Goal: Task Accomplishment & Management: Use online tool/utility

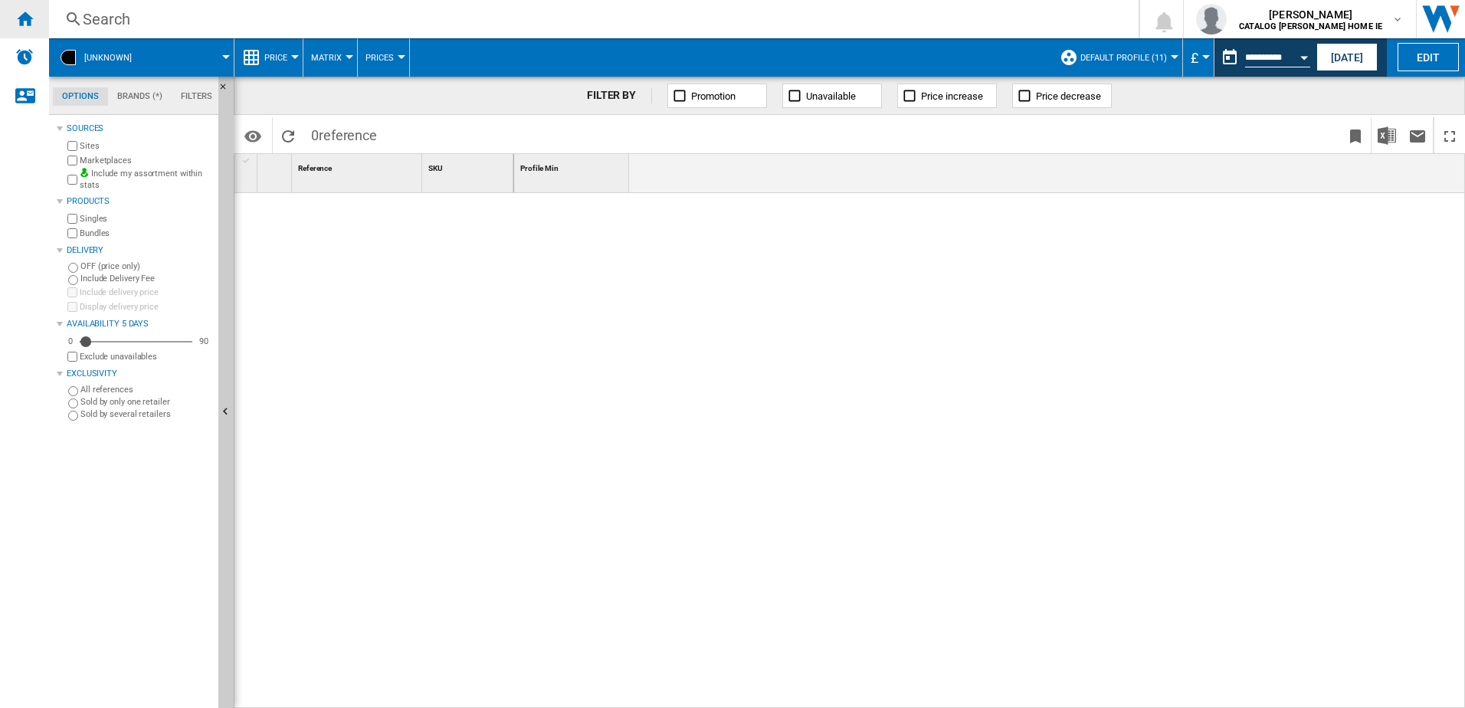
click at [27, 21] on ng-md-icon "Home" at bounding box center [24, 18] width 18 height 18
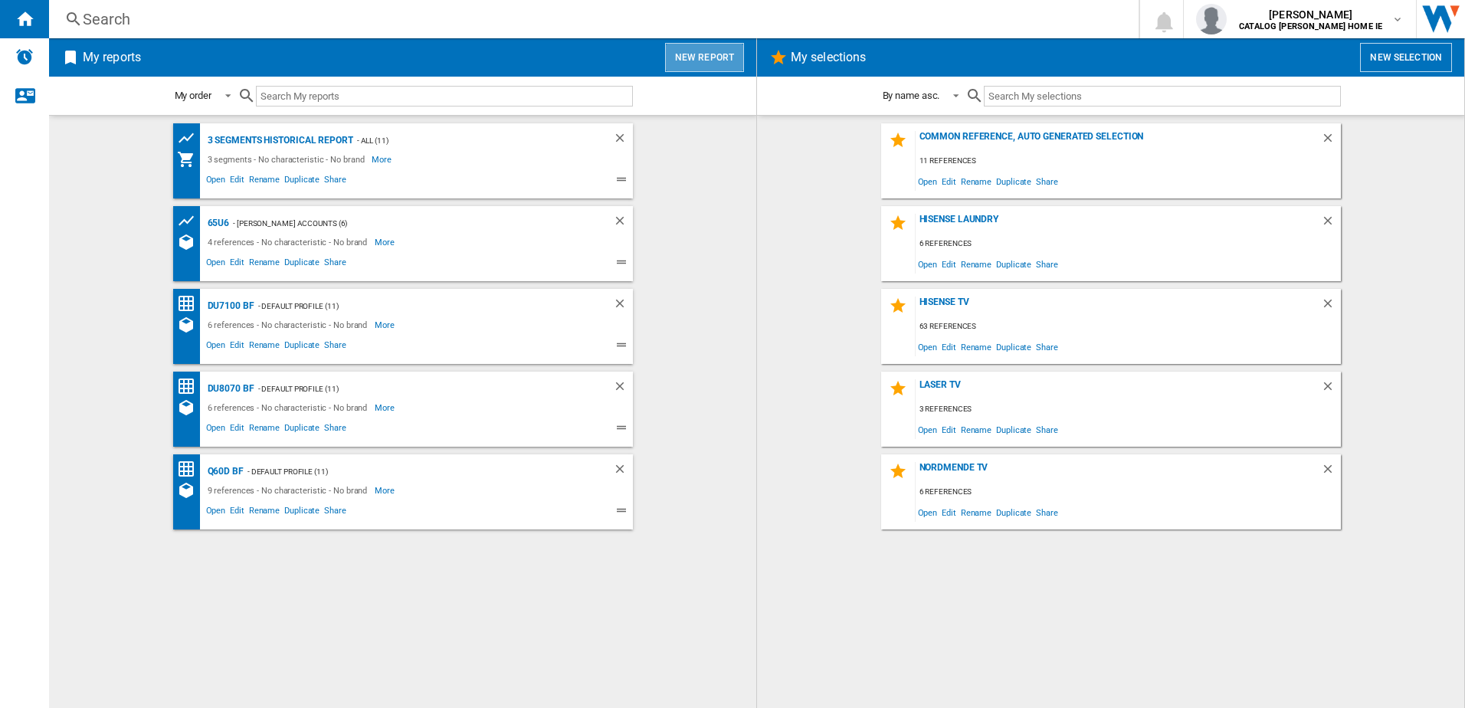
click at [709, 58] on button "New report" at bounding box center [704, 57] width 79 height 29
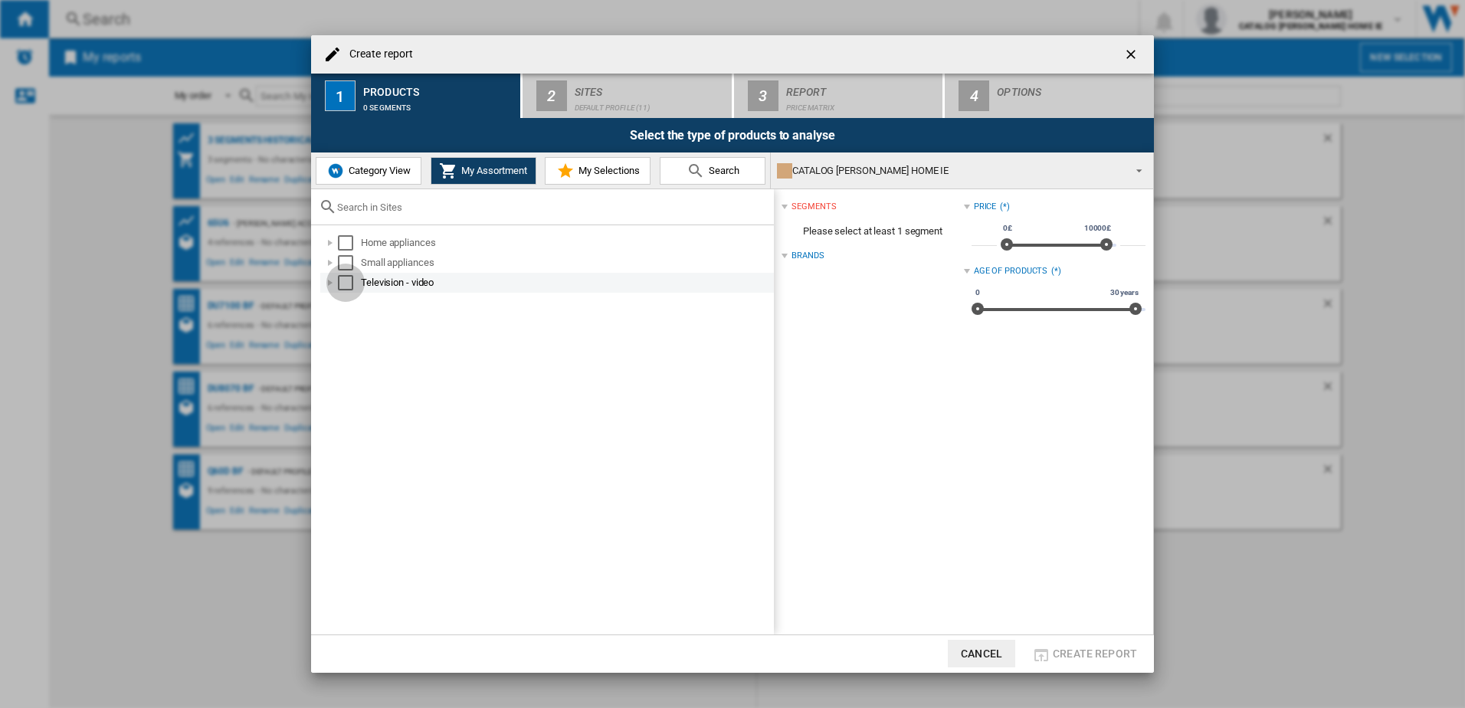
click at [347, 286] on div "Select" at bounding box center [345, 282] width 15 height 15
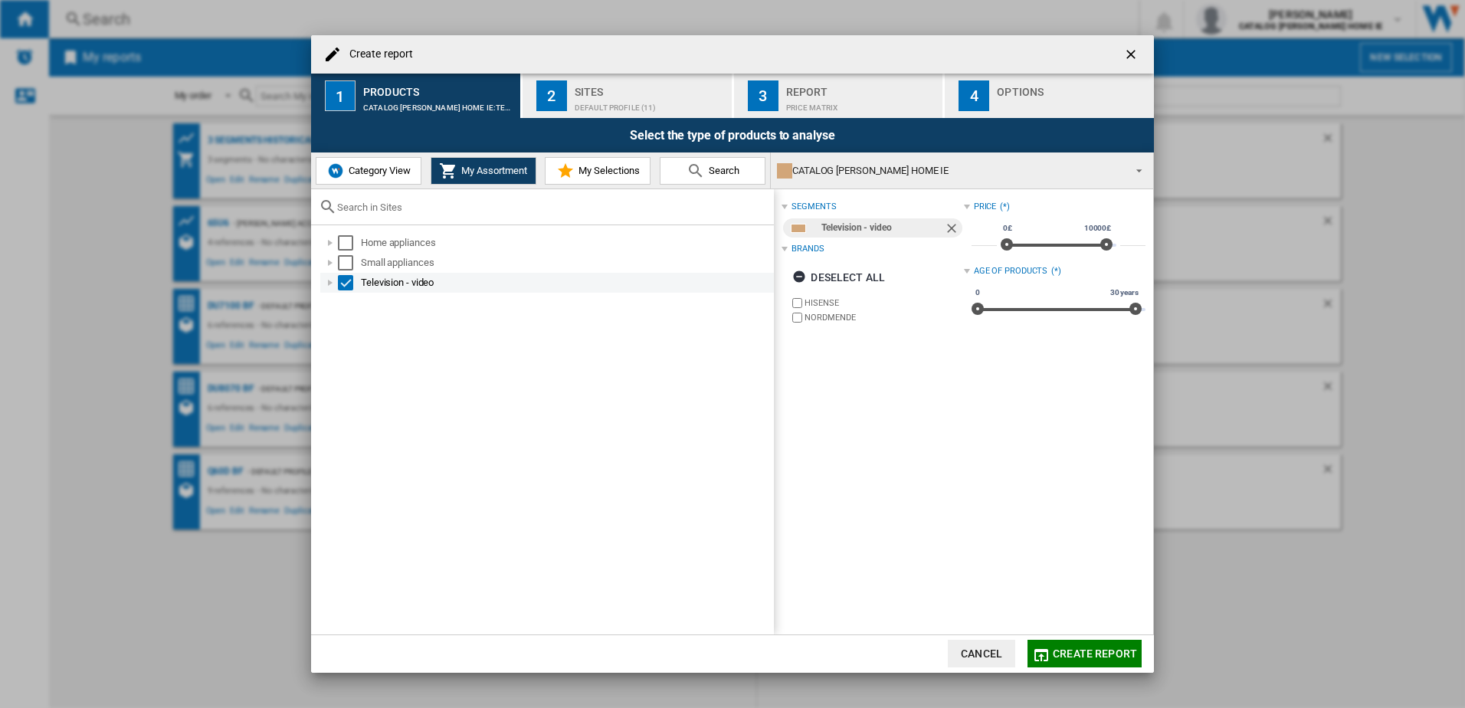
click at [333, 283] on div at bounding box center [330, 282] width 15 height 15
click at [346, 306] on div at bounding box center [346, 302] width 15 height 15
click at [378, 173] on span "Category View" at bounding box center [378, 170] width 66 height 11
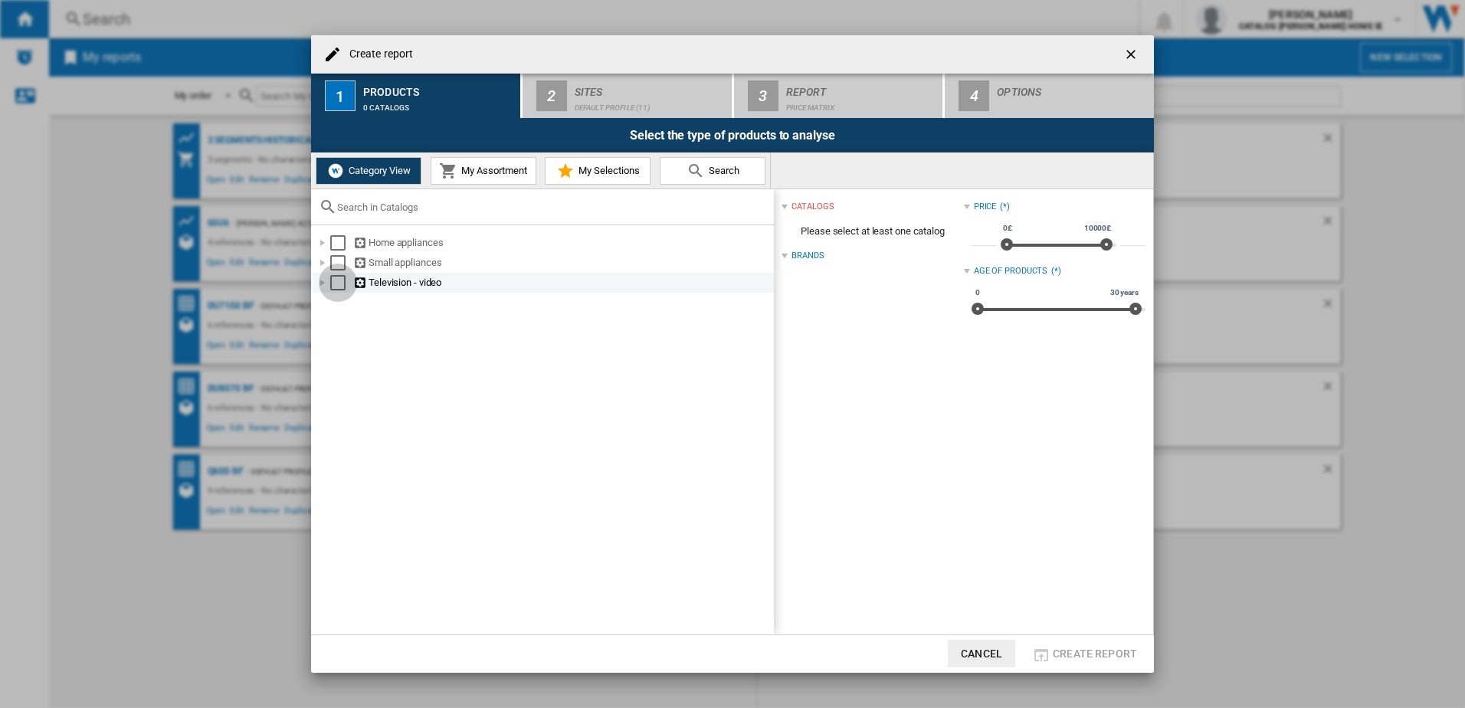
click at [342, 286] on div "Select" at bounding box center [337, 282] width 15 height 15
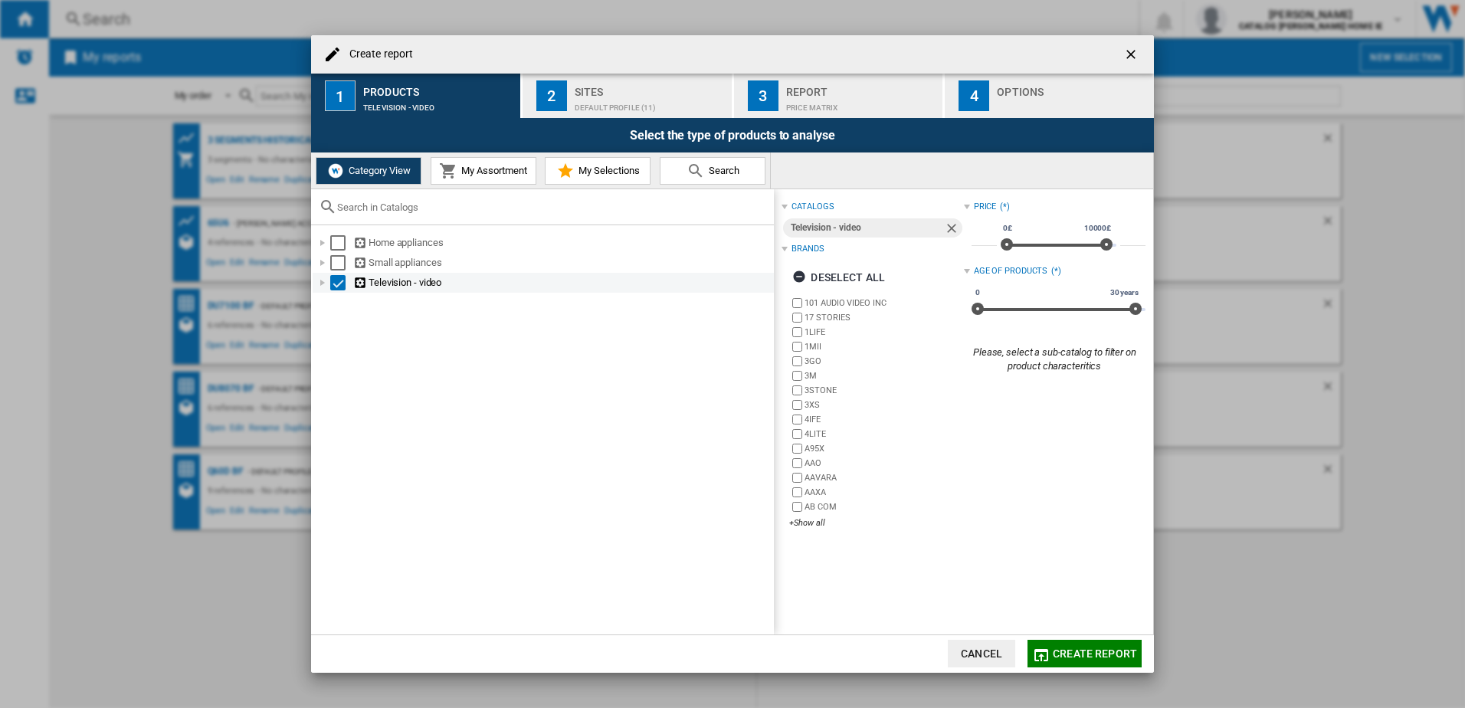
click at [322, 287] on div at bounding box center [322, 282] width 15 height 15
click at [342, 280] on div "Select" at bounding box center [337, 282] width 15 height 15
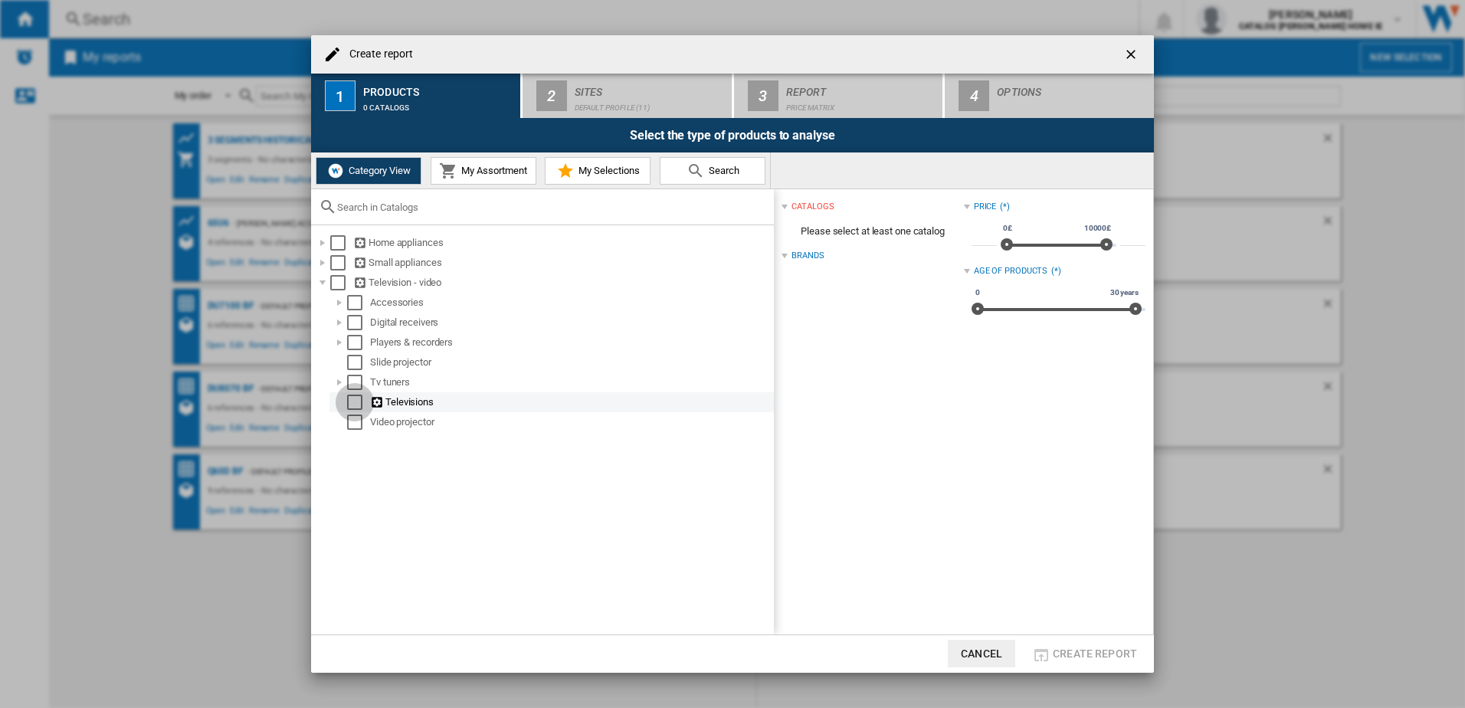
click at [362, 403] on div "Select" at bounding box center [354, 402] width 15 height 15
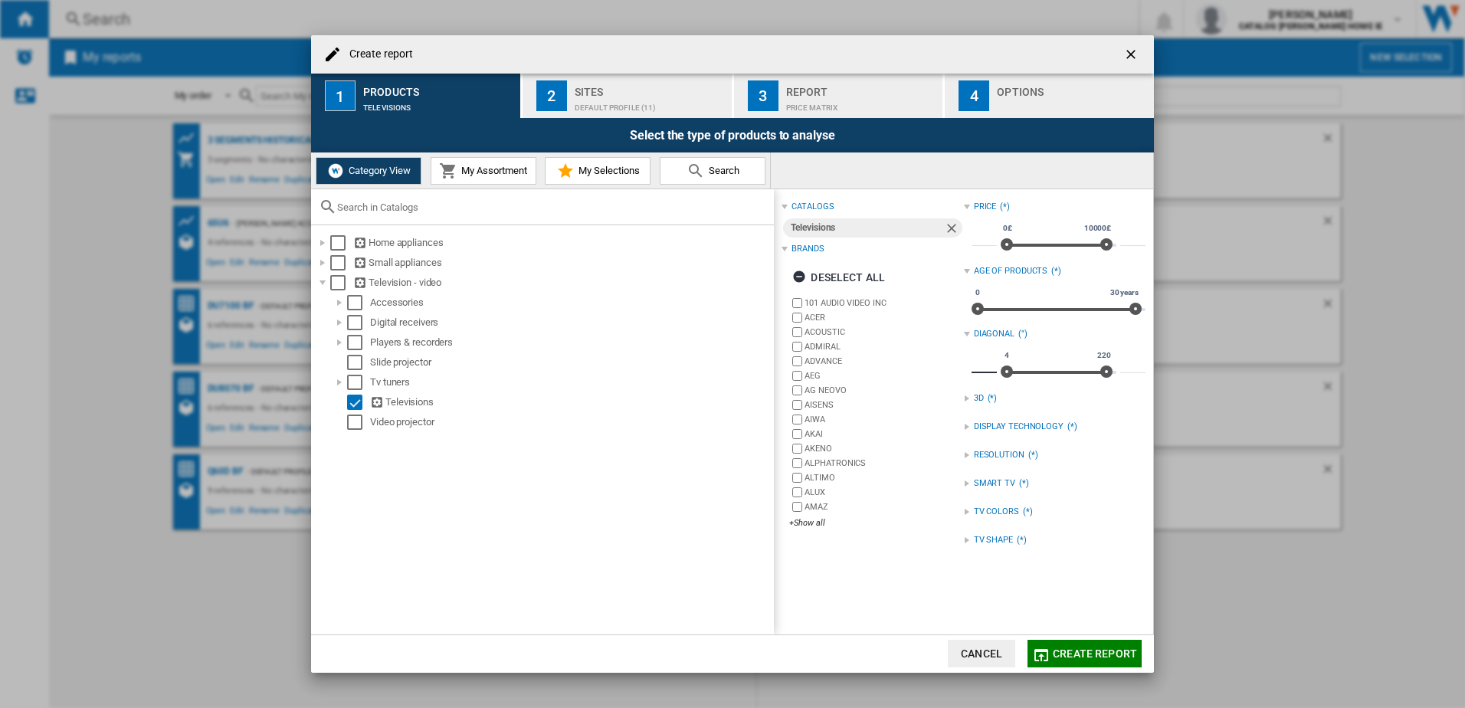
click at [978, 365] on input "*" at bounding box center [984, 365] width 25 height 15
type input "**"
drag, startPoint x: 1133, startPoint y: 366, endPoint x: 1085, endPoint y: 345, distance: 52.8
click at [1085, 345] on div "** 4 220 24 220 ***" at bounding box center [1059, 365] width 174 height 43
type input "**"
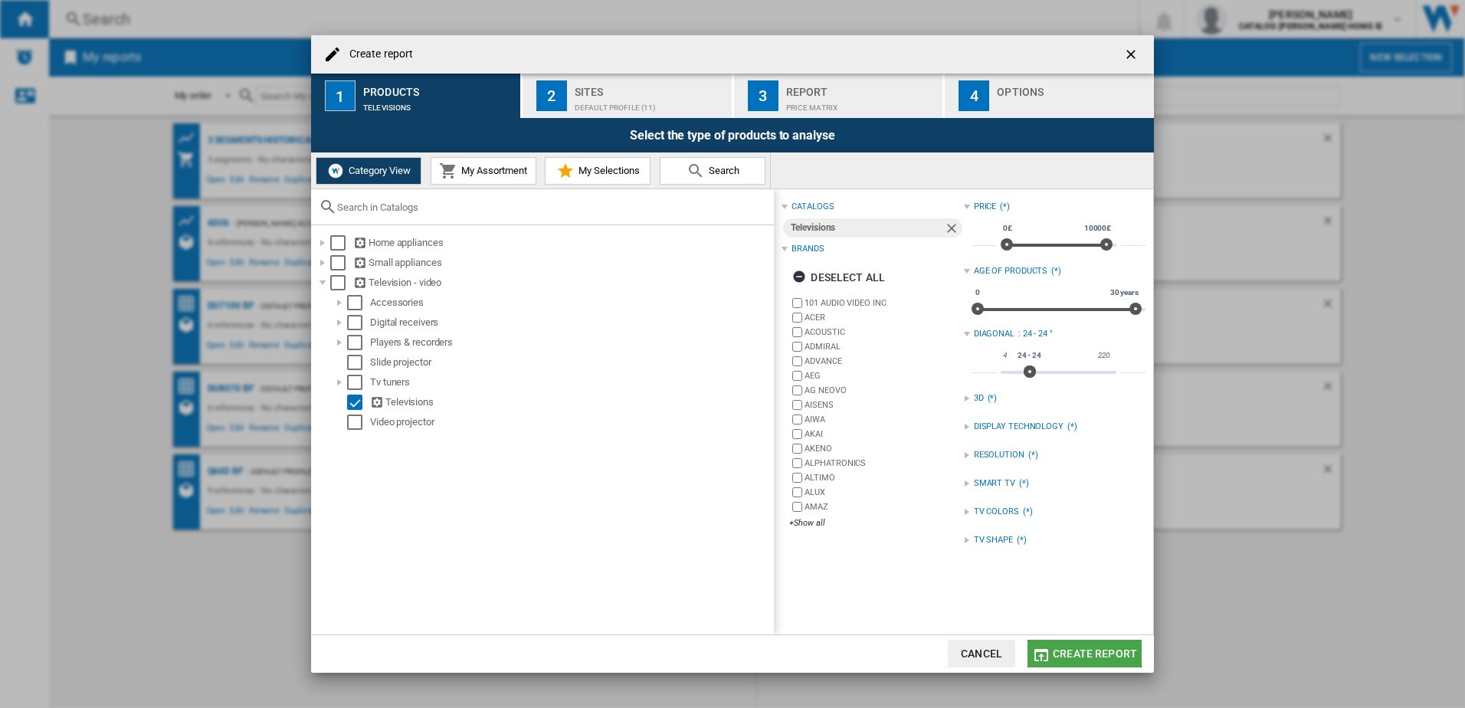
click at [1106, 649] on span "Create report" at bounding box center [1095, 653] width 84 height 12
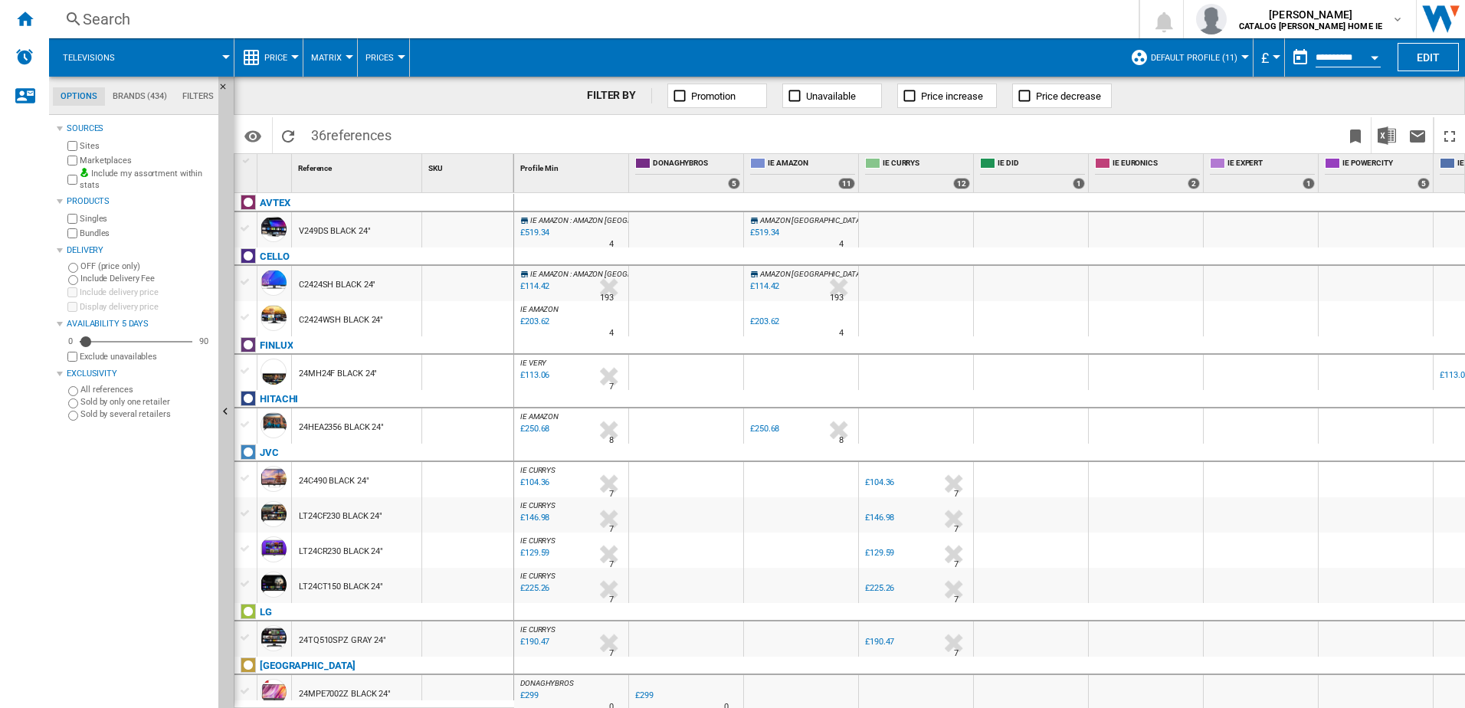
click at [1234, 60] on button "Default profile (11)" at bounding box center [1198, 57] width 94 height 38
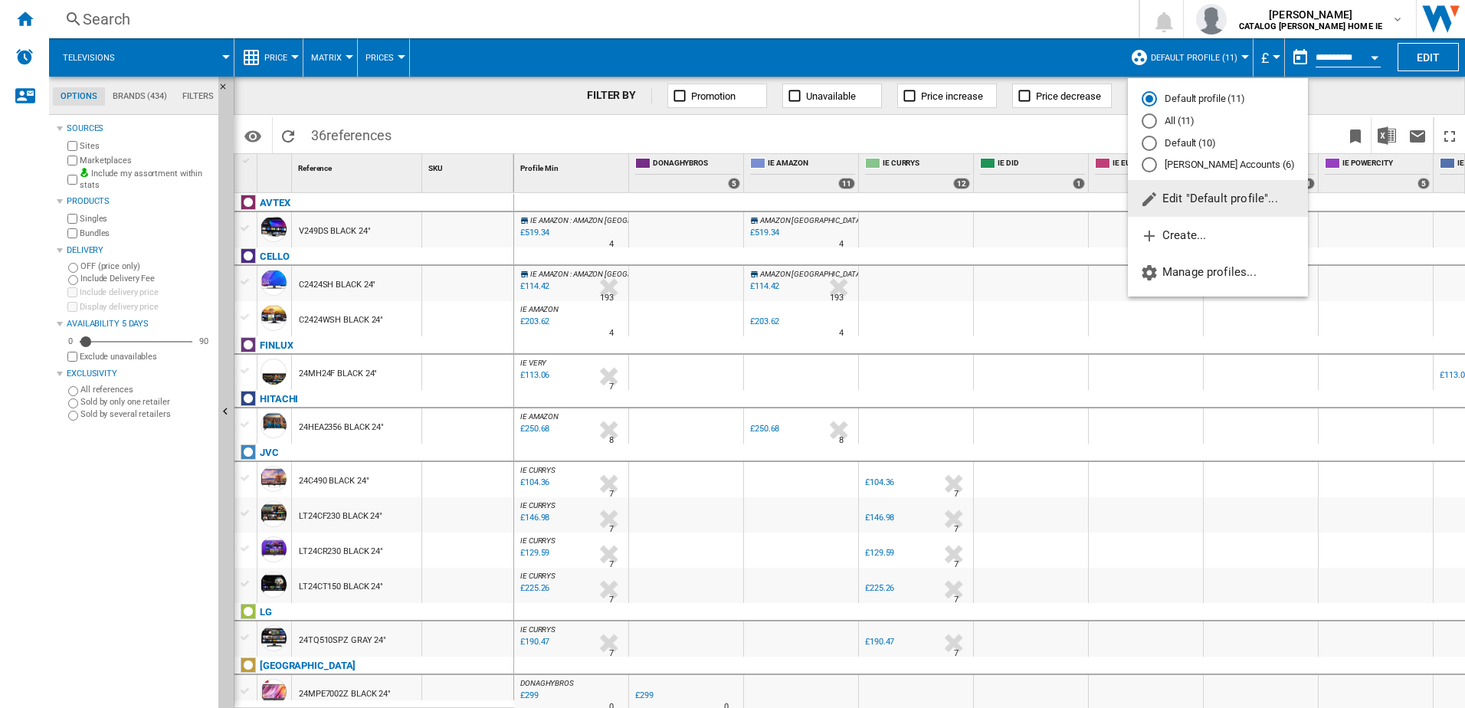
click at [1281, 56] on md-backdrop at bounding box center [732, 354] width 1465 height 708
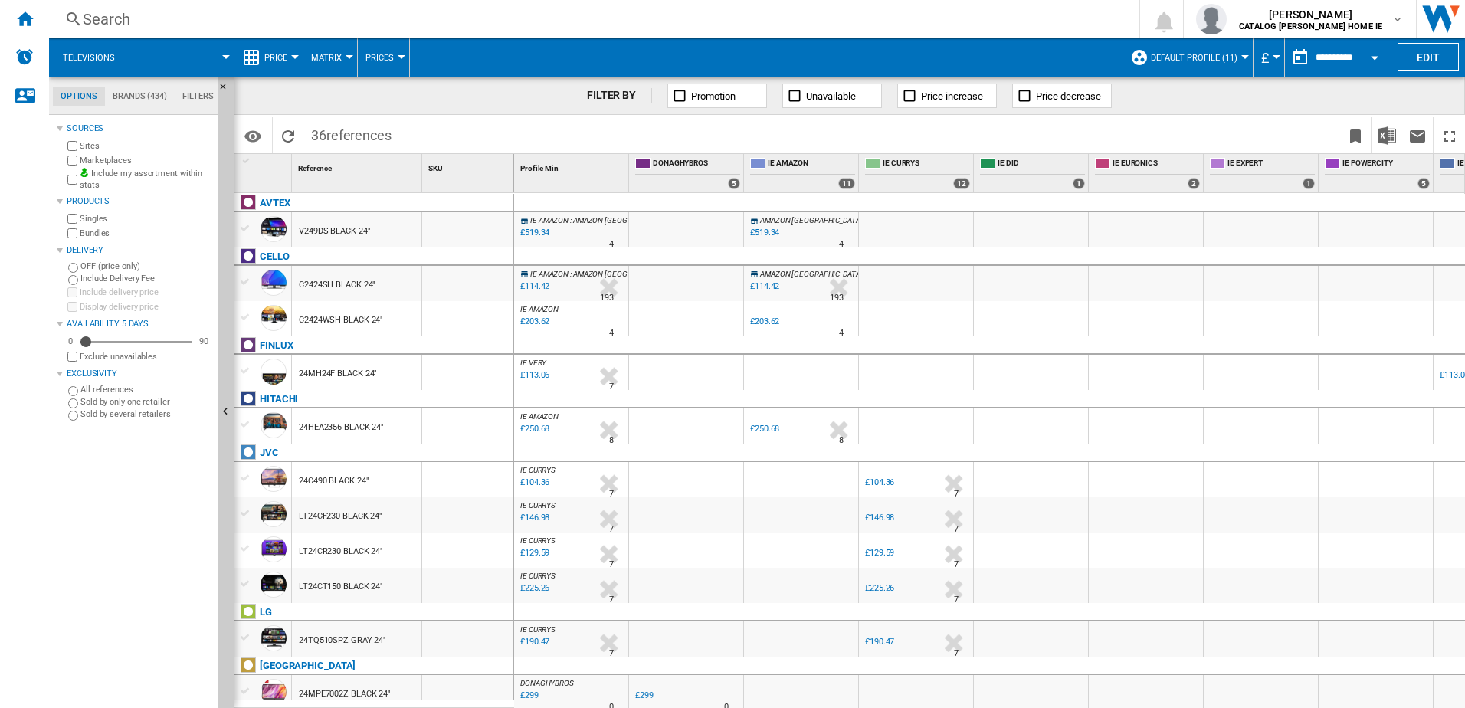
click at [1273, 58] on div "Currency" at bounding box center [1277, 57] width 8 height 4
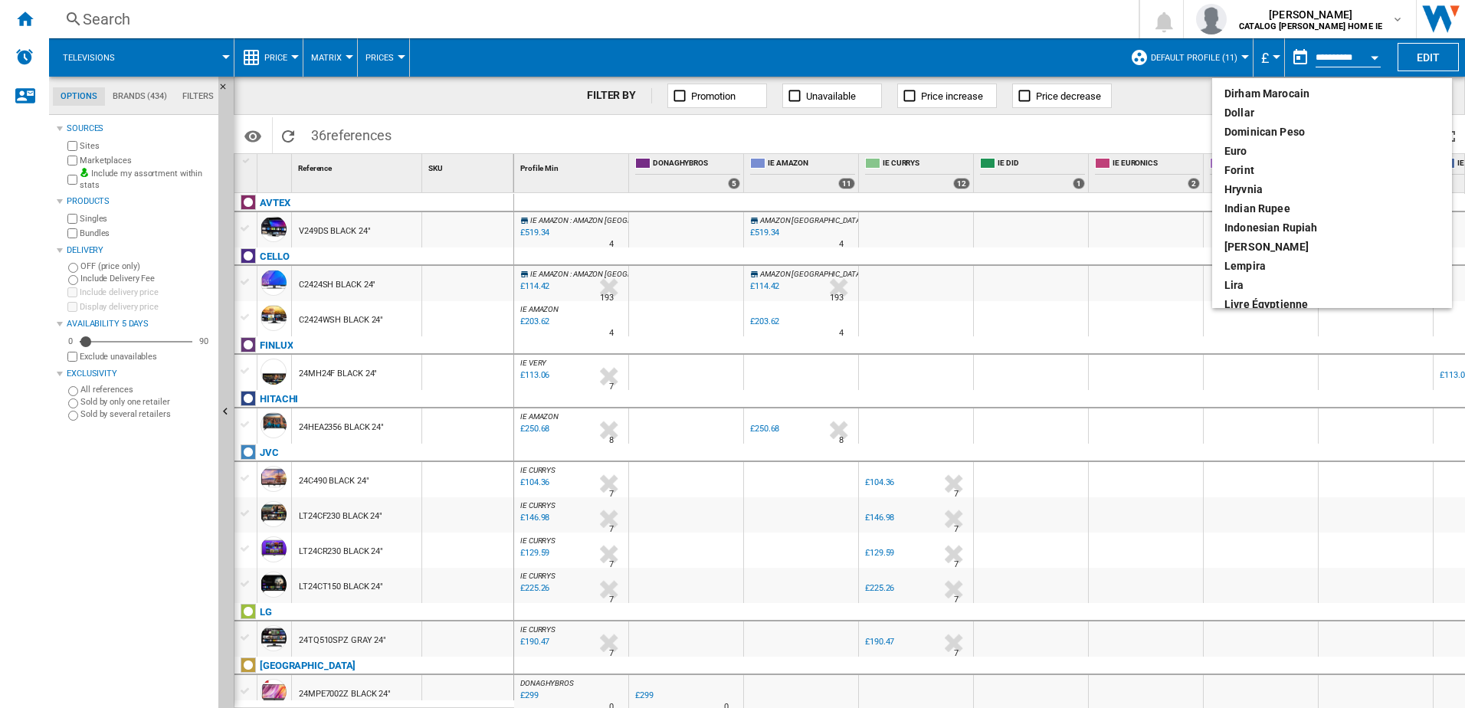
scroll to position [230, 0]
click at [1249, 142] on button "euro" at bounding box center [1332, 151] width 240 height 19
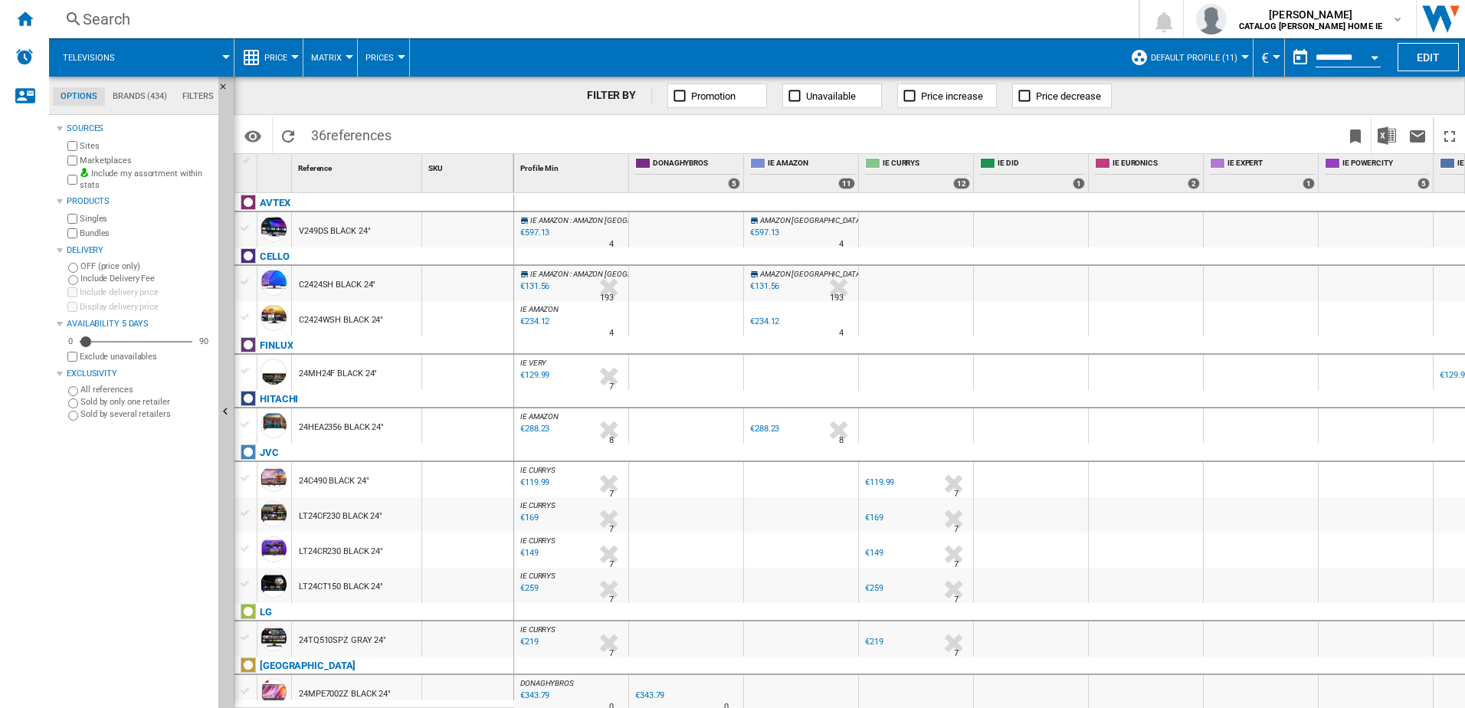
click at [1354, 60] on input "**********" at bounding box center [1348, 60] width 65 height 14
click at [1372, 60] on button "Open calendar" at bounding box center [1375, 55] width 28 height 28
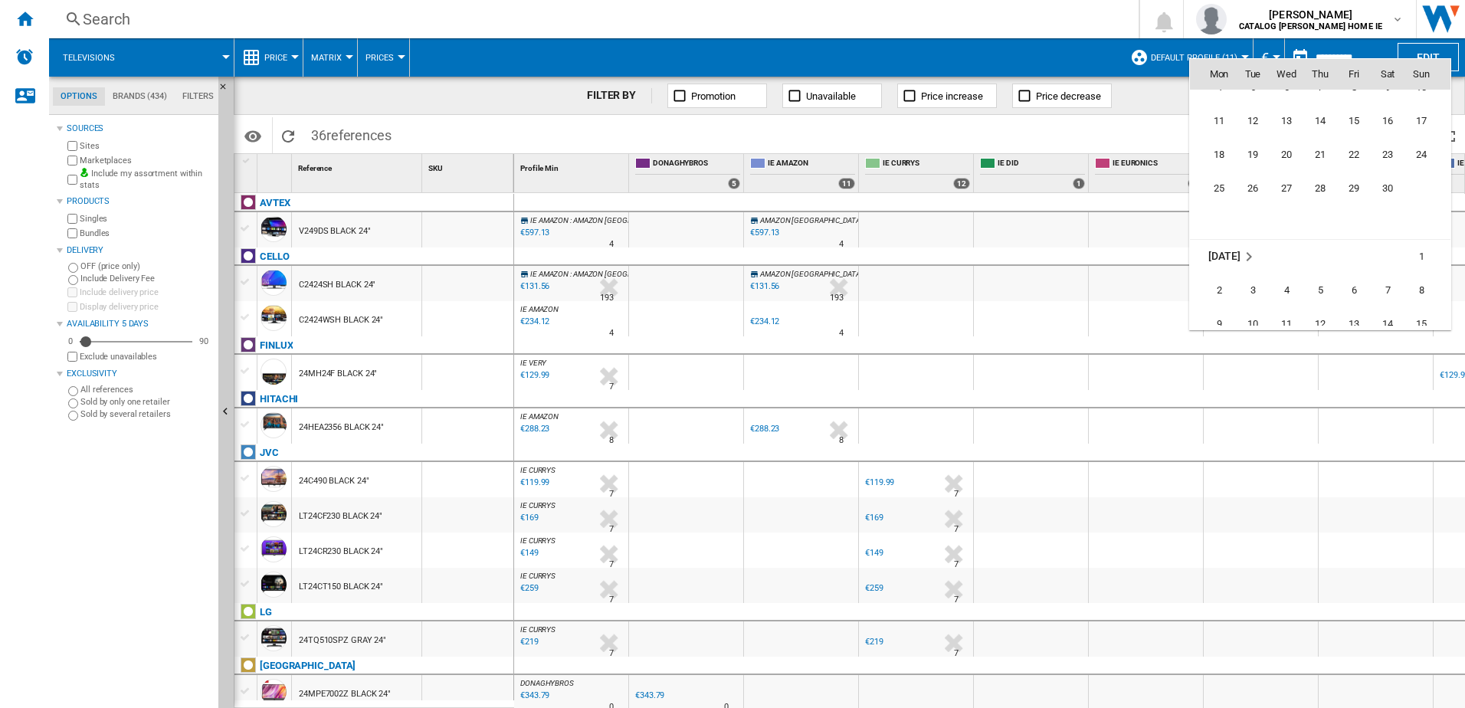
scroll to position [5241, 0]
click at [1348, 277] on span "29" at bounding box center [1354, 280] width 31 height 31
type input "**********"
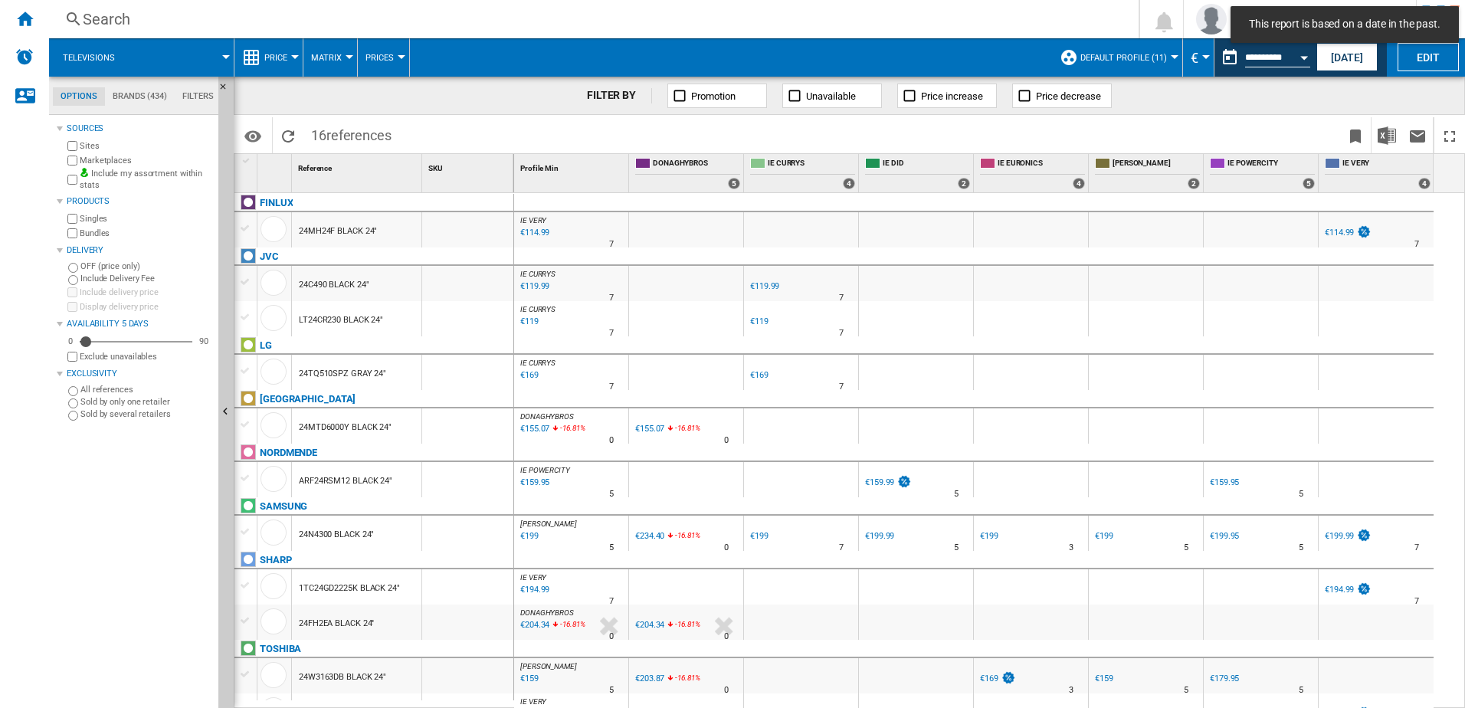
click at [1163, 61] on span "Default profile (11)" at bounding box center [1123, 58] width 87 height 10
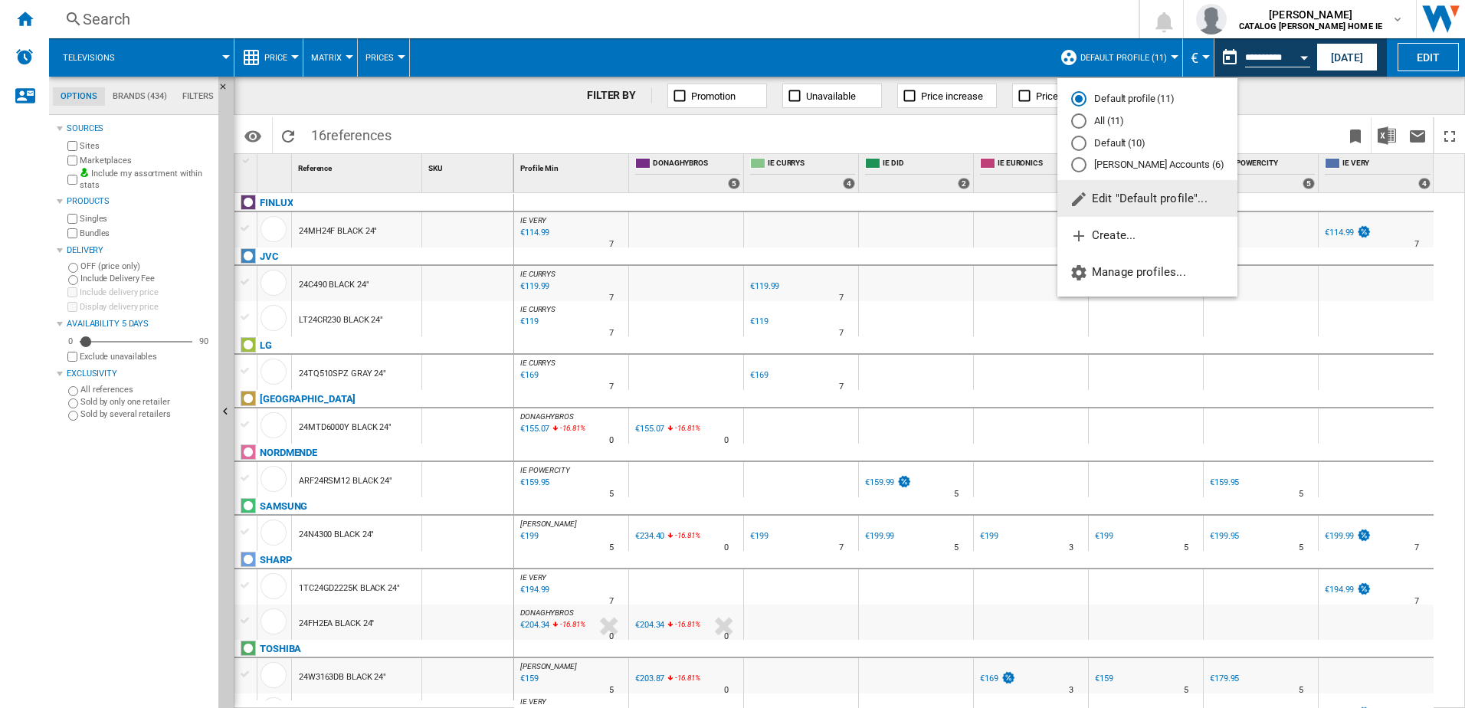
click at [1112, 165] on md-radio-button "[PERSON_NAME] Accounts (6)" at bounding box center [1147, 165] width 152 height 15
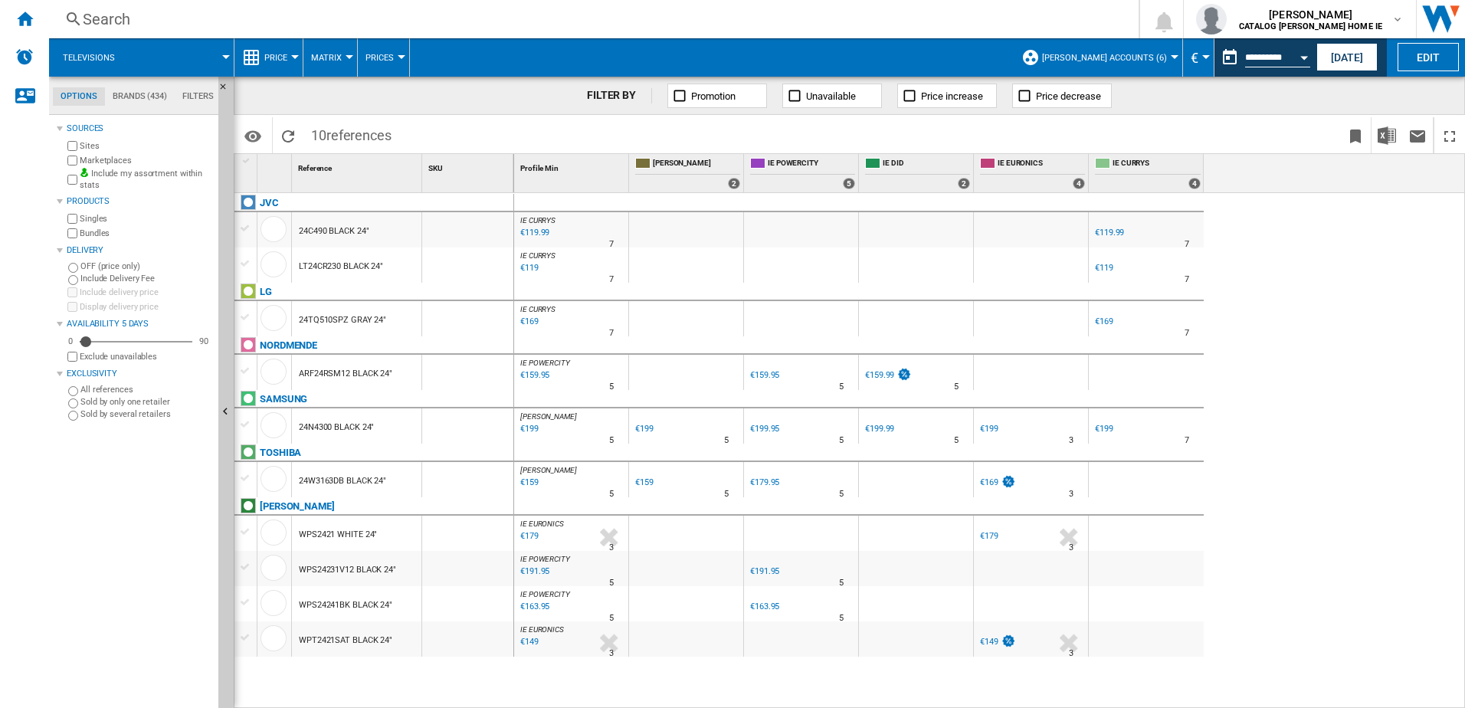
click at [538, 233] on div "€119.99" at bounding box center [533, 232] width 31 height 15
click at [518, 232] on div "€119.99" at bounding box center [533, 232] width 31 height 15
click at [530, 232] on div "€119.99" at bounding box center [533, 232] width 31 height 15
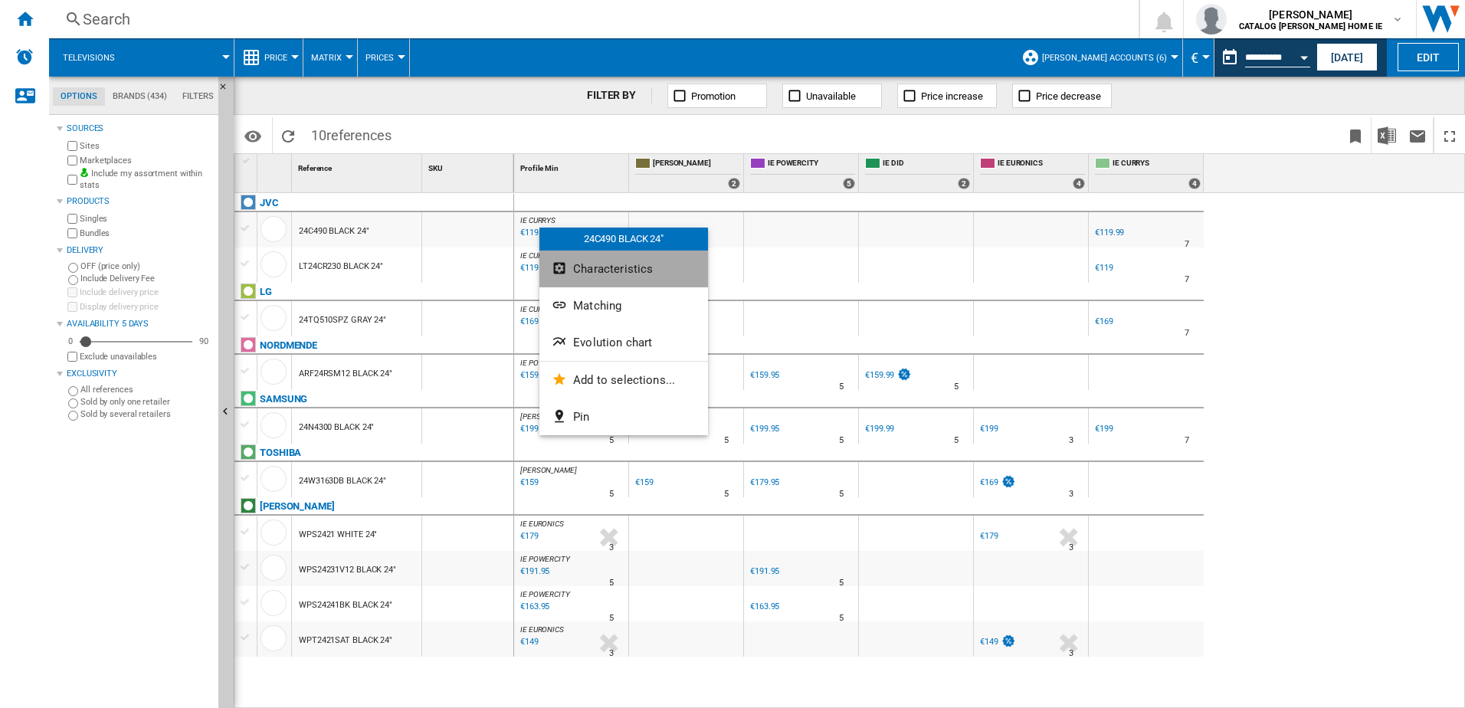
click at [621, 274] on span "Characteristics" at bounding box center [613, 269] width 80 height 14
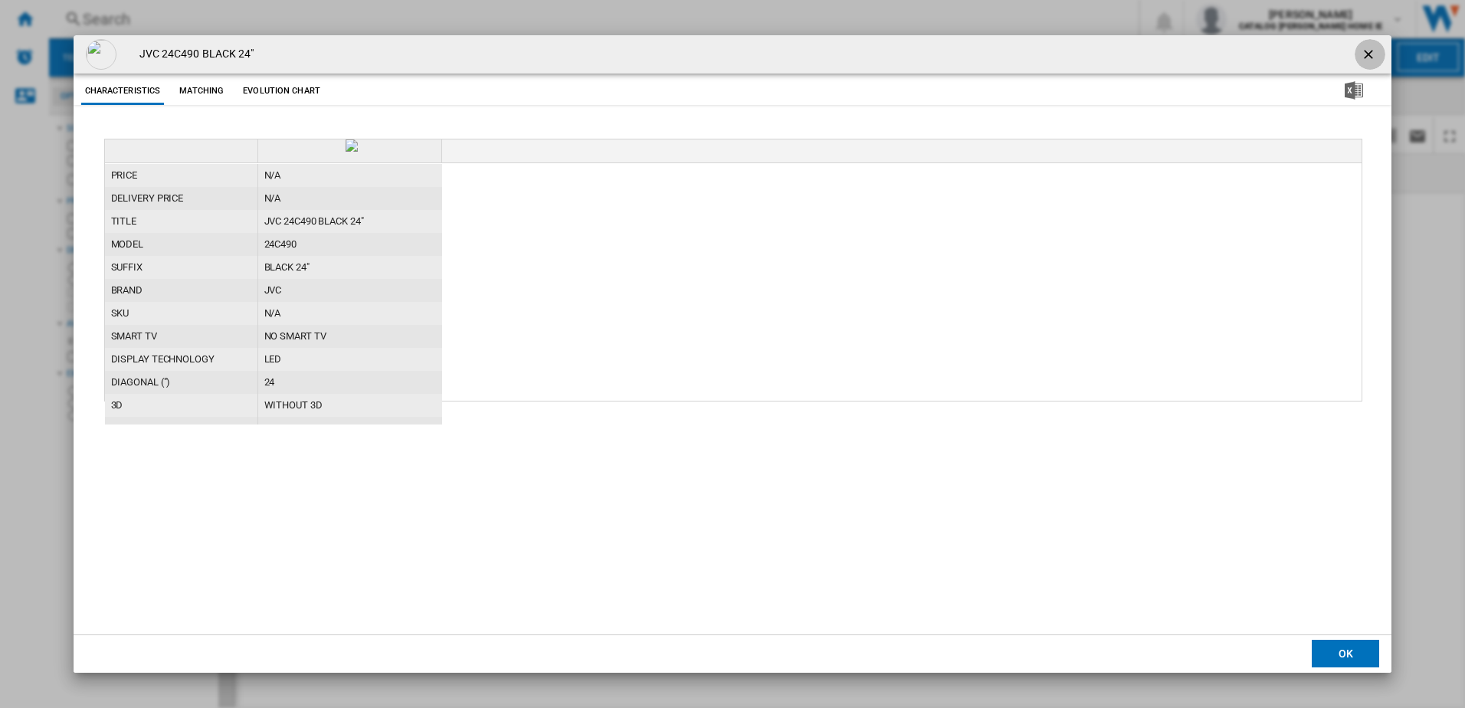
click at [1364, 54] on ng-md-icon "getI18NText('BUTTONS.CLOSE_DIALOG')" at bounding box center [1370, 56] width 18 height 18
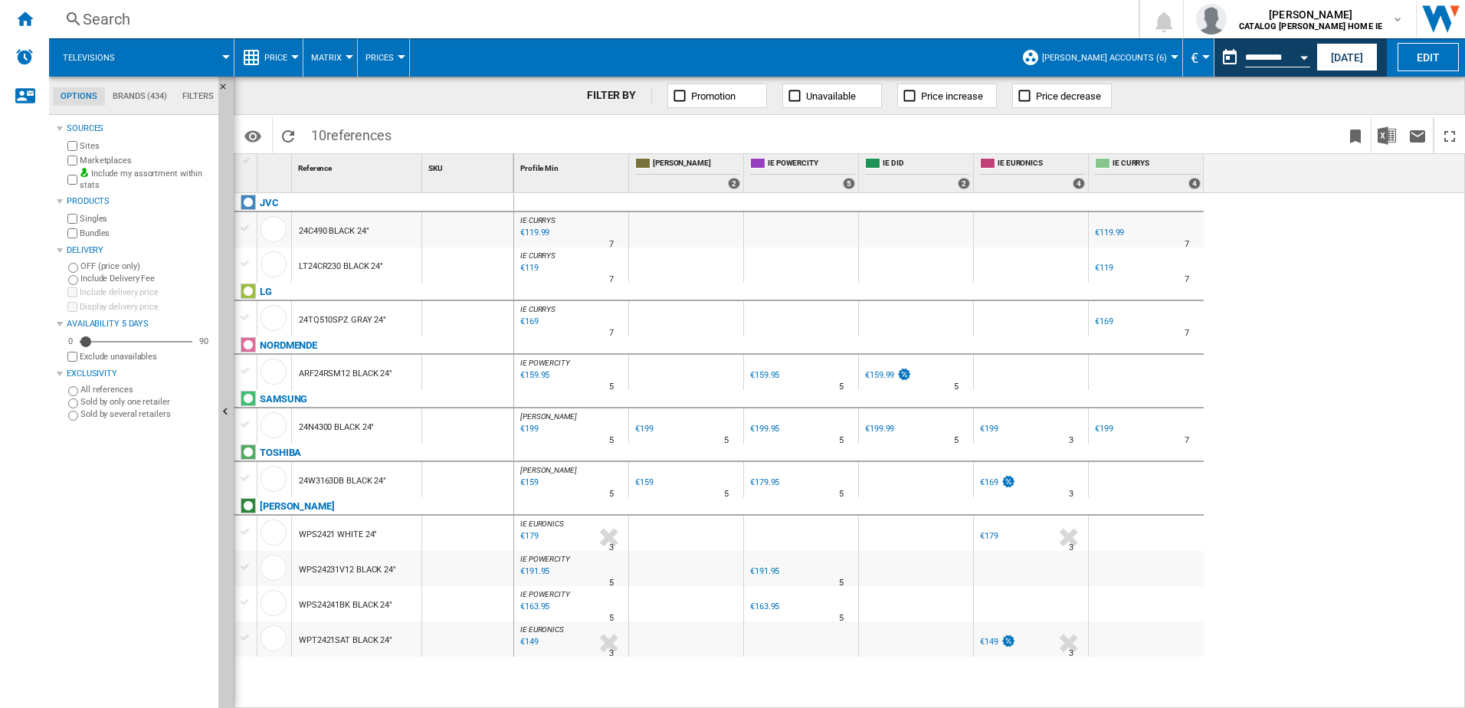
click at [535, 267] on div "€119" at bounding box center [528, 267] width 21 height 15
click at [531, 267] on div "€119" at bounding box center [528, 267] width 21 height 15
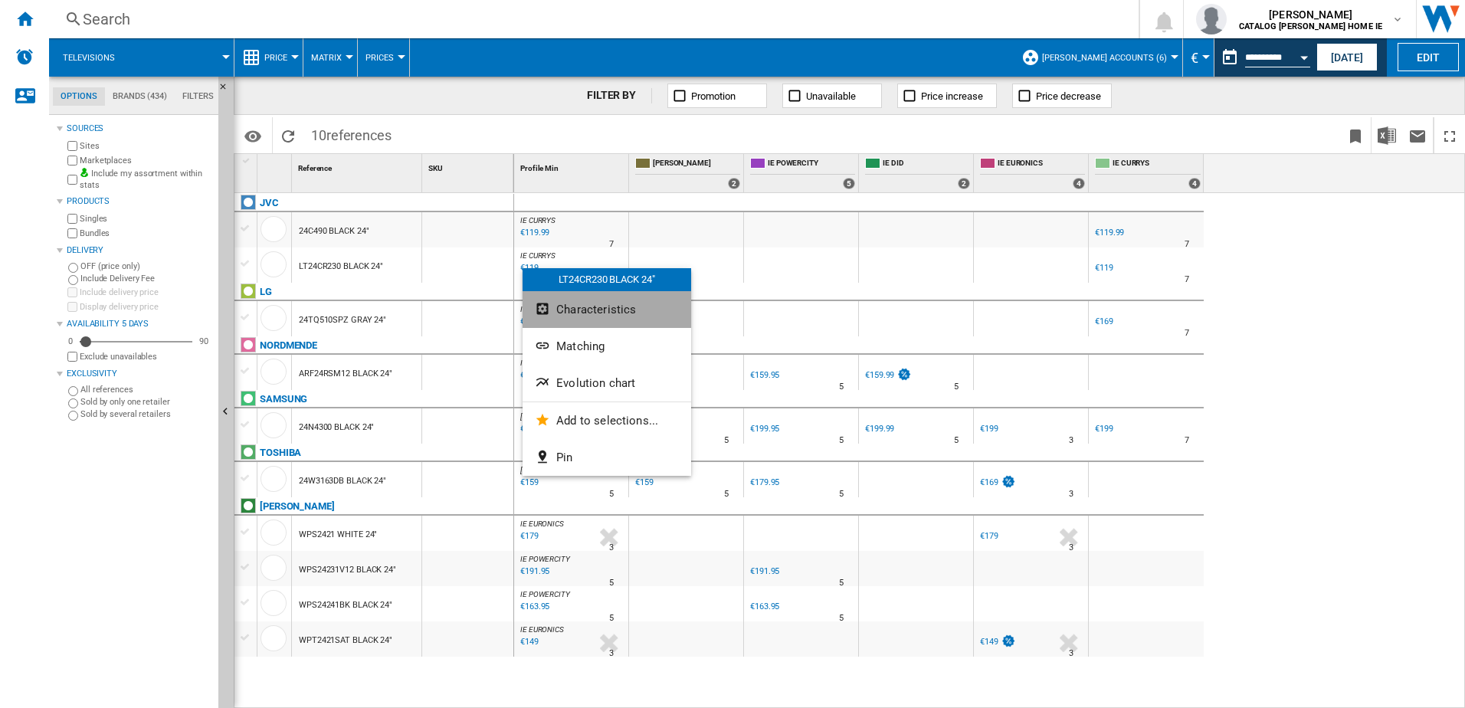
click at [564, 309] on span "Characteristics" at bounding box center [596, 310] width 80 height 14
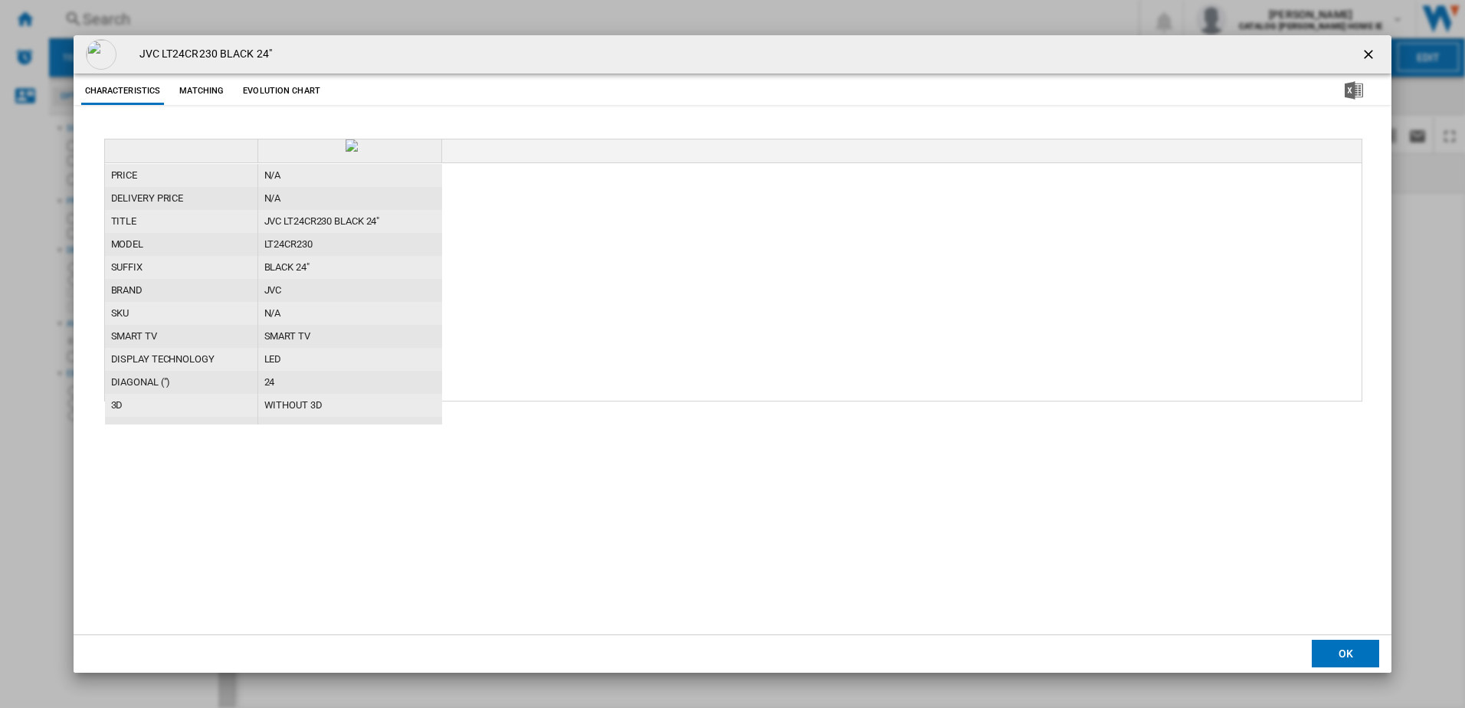
click at [1376, 59] on ng-md-icon "getI18NText('BUTTONS.CLOSE_DIALOG')" at bounding box center [1370, 56] width 18 height 18
